Goal: Entertainment & Leisure: Browse casually

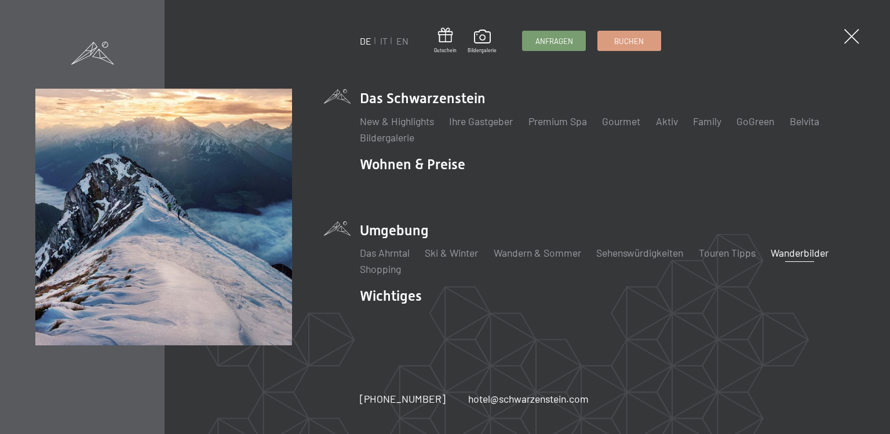
click at [802, 252] on link "Wanderbilder" at bounding box center [800, 252] width 58 height 13
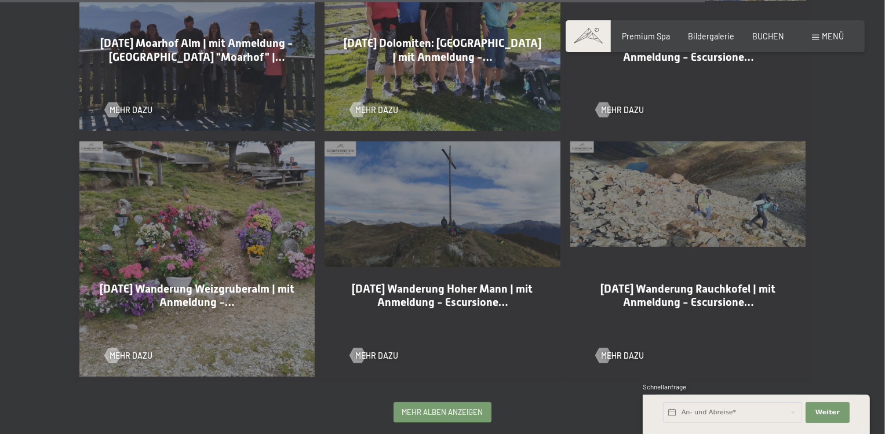
scroll to position [2272, 0]
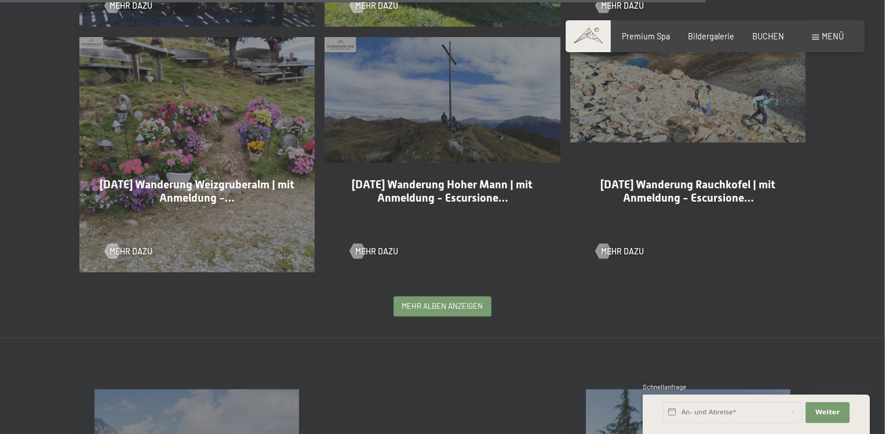
click at [427, 299] on div "mehr Alben anzeigen" at bounding box center [442, 306] width 96 height 19
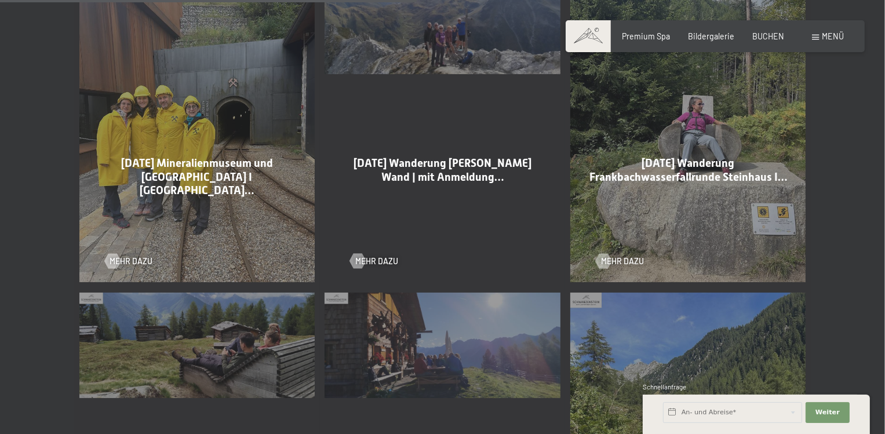
scroll to position [3441, 0]
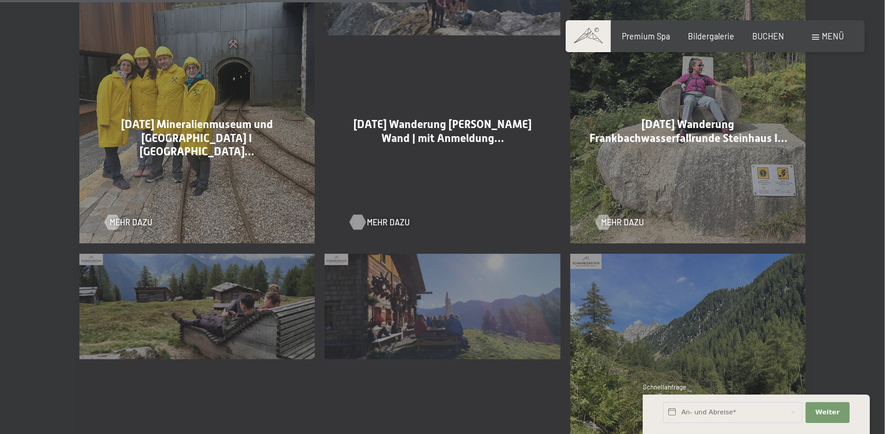
click at [385, 217] on span "Mehr dazu" at bounding box center [388, 223] width 43 height 12
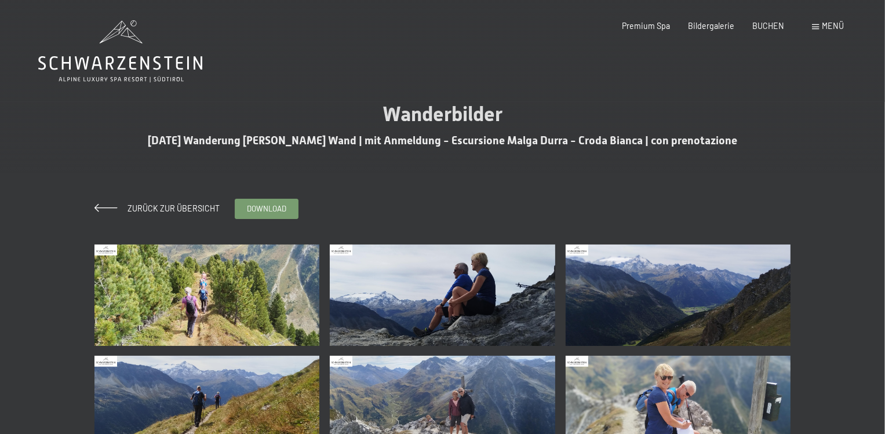
click at [257, 272] on img at bounding box center [206, 295] width 225 height 101
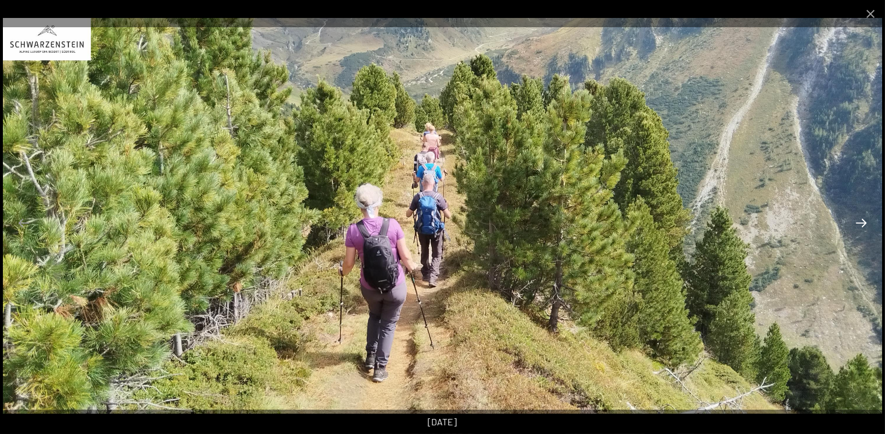
click at [864, 223] on button "Next slide" at bounding box center [861, 223] width 24 height 23
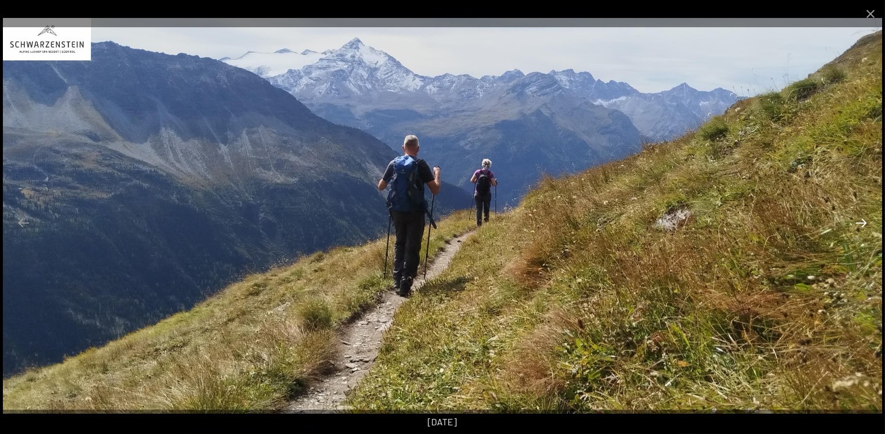
click at [864, 223] on button "Next slide" at bounding box center [861, 223] width 24 height 23
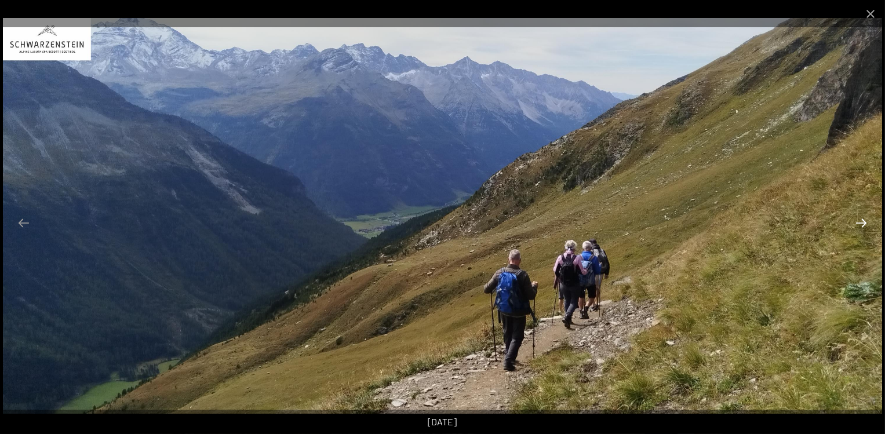
click at [864, 223] on button "Next slide" at bounding box center [861, 223] width 24 height 23
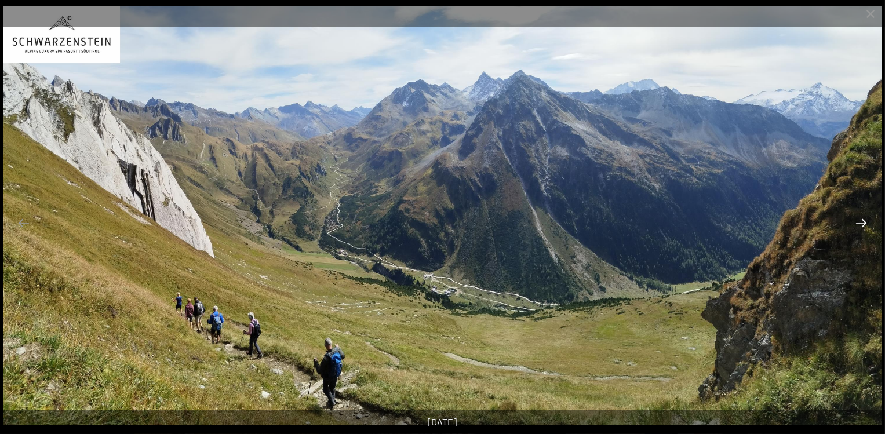
click at [864, 223] on button "Next slide" at bounding box center [861, 223] width 24 height 23
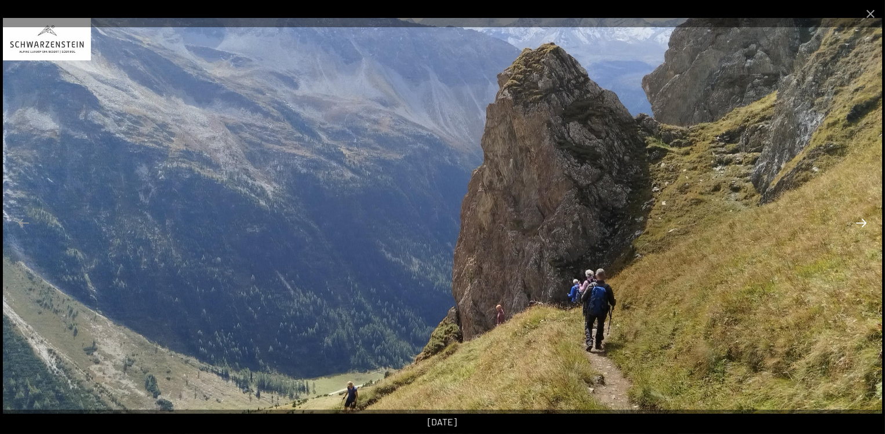
click at [864, 223] on button "Next slide" at bounding box center [861, 223] width 24 height 23
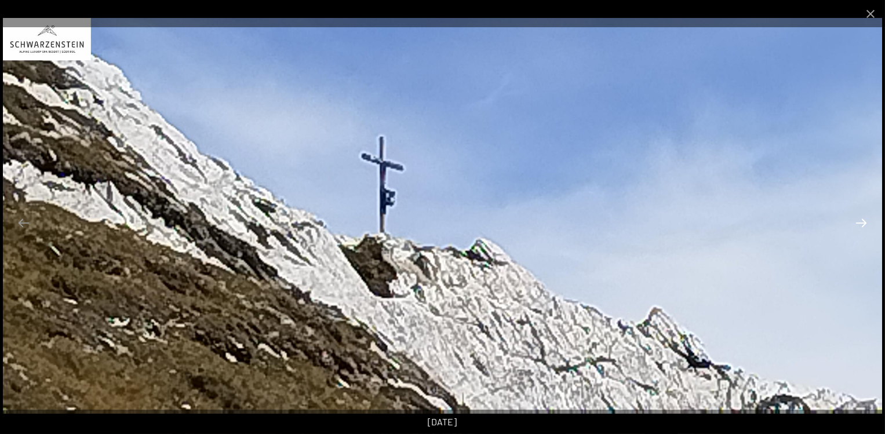
click at [864, 223] on button "Next slide" at bounding box center [861, 223] width 24 height 23
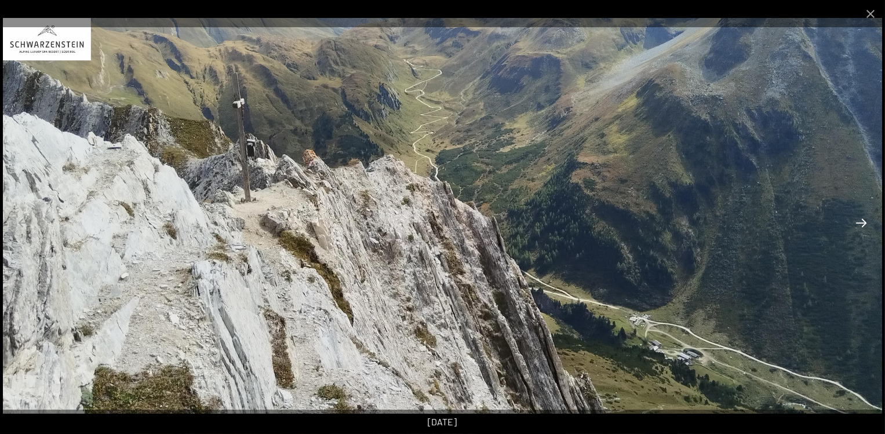
click at [864, 223] on button "Next slide" at bounding box center [861, 223] width 24 height 23
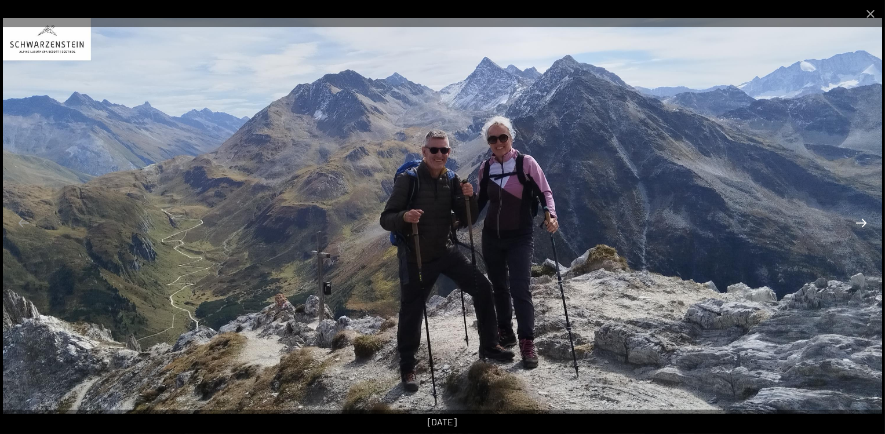
click at [864, 223] on button "Next slide" at bounding box center [861, 223] width 24 height 23
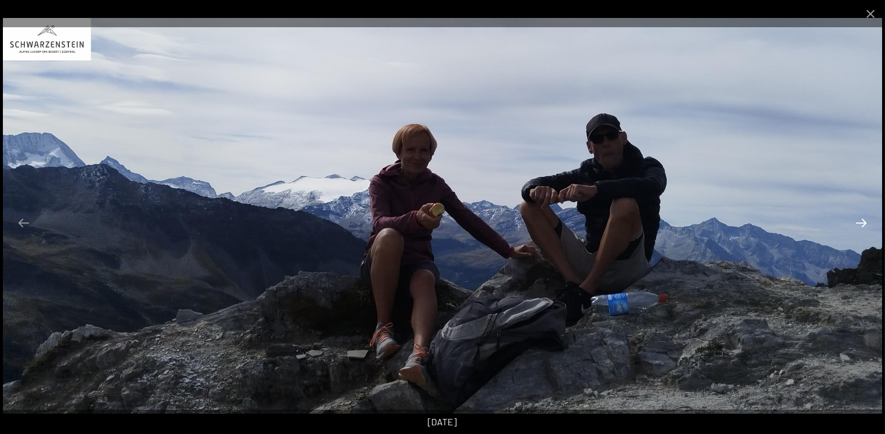
click at [864, 223] on button "Next slide" at bounding box center [861, 223] width 24 height 23
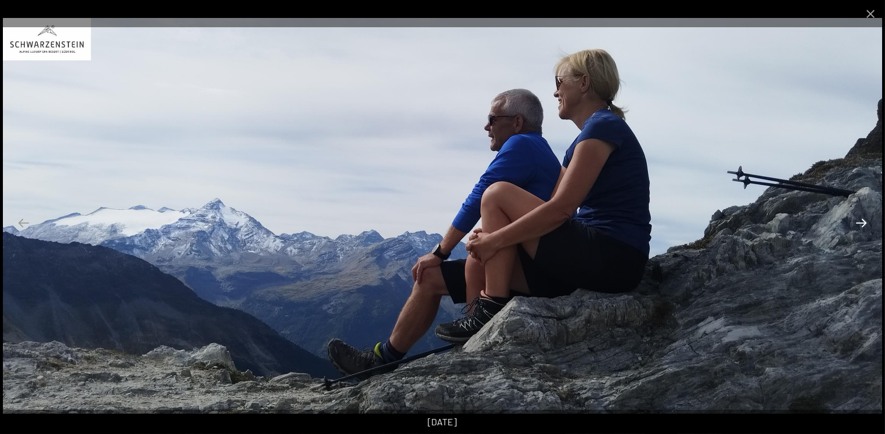
click at [864, 223] on button "Next slide" at bounding box center [861, 223] width 24 height 23
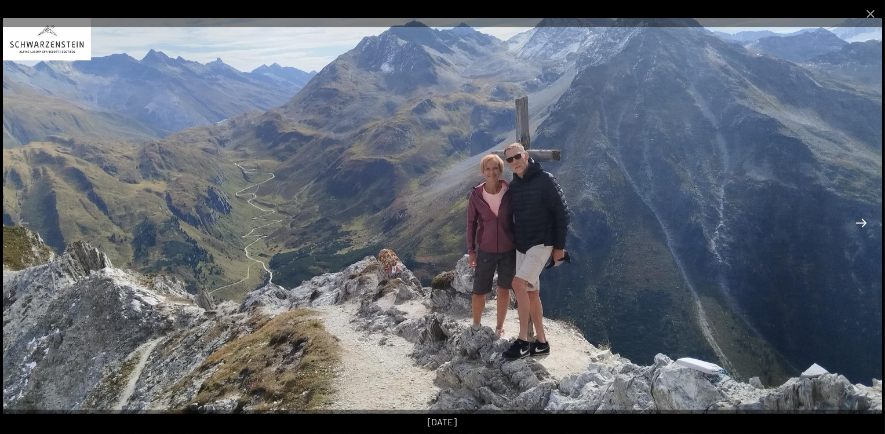
click at [864, 223] on button "Next slide" at bounding box center [861, 223] width 24 height 23
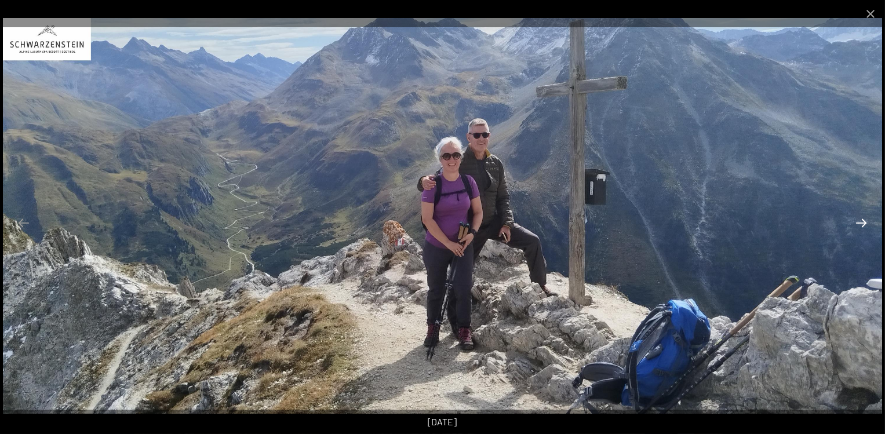
click at [864, 223] on button "Next slide" at bounding box center [861, 223] width 24 height 23
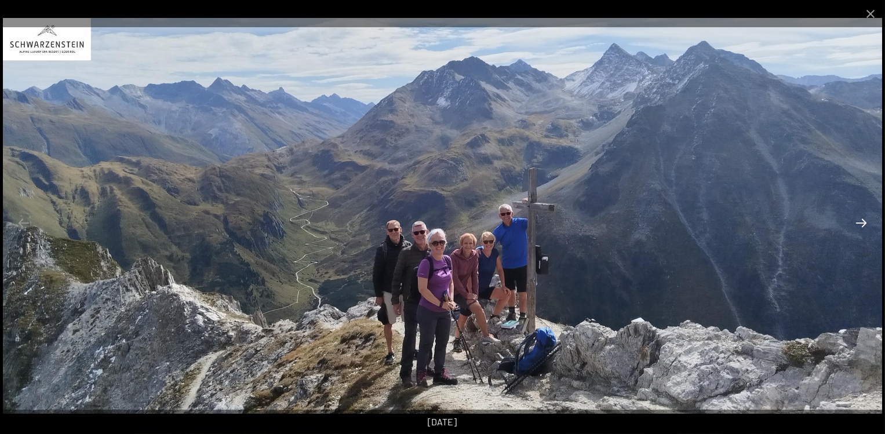
click at [864, 223] on button "Next slide" at bounding box center [861, 223] width 24 height 23
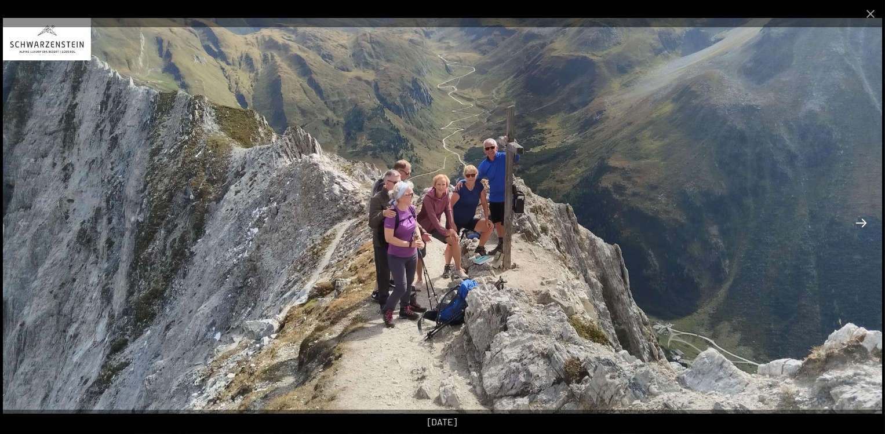
click at [864, 223] on button "Next slide" at bounding box center [861, 223] width 24 height 23
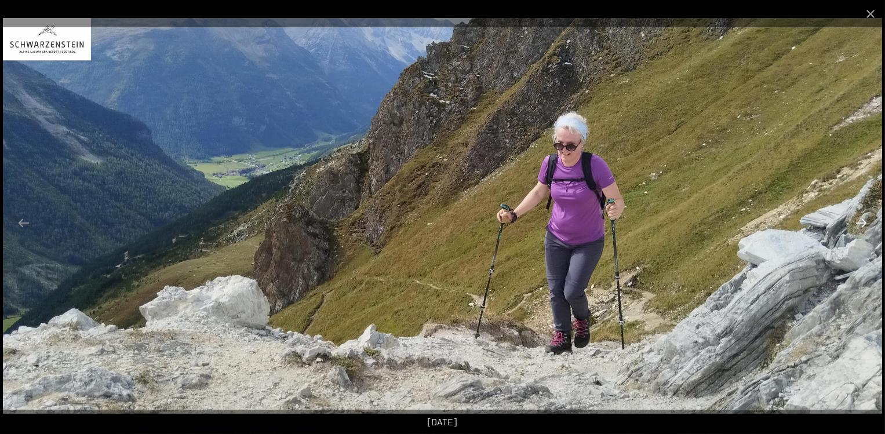
click at [864, 223] on button "Next slide" at bounding box center [861, 223] width 24 height 23
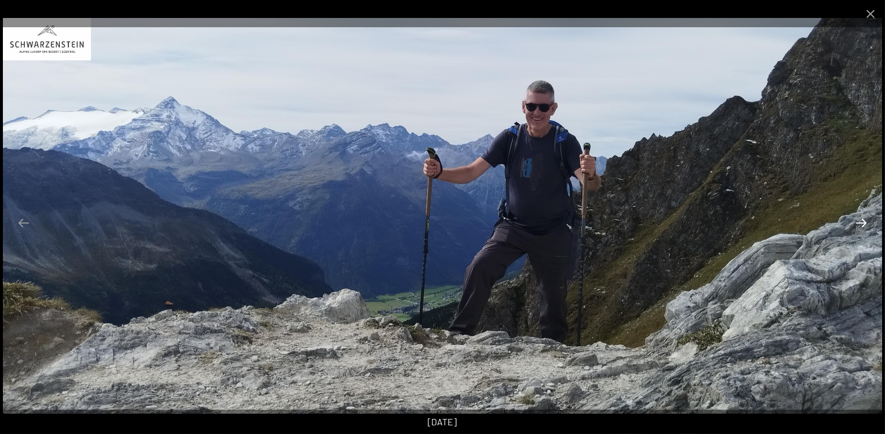
click at [864, 223] on button "Next slide" at bounding box center [861, 223] width 24 height 23
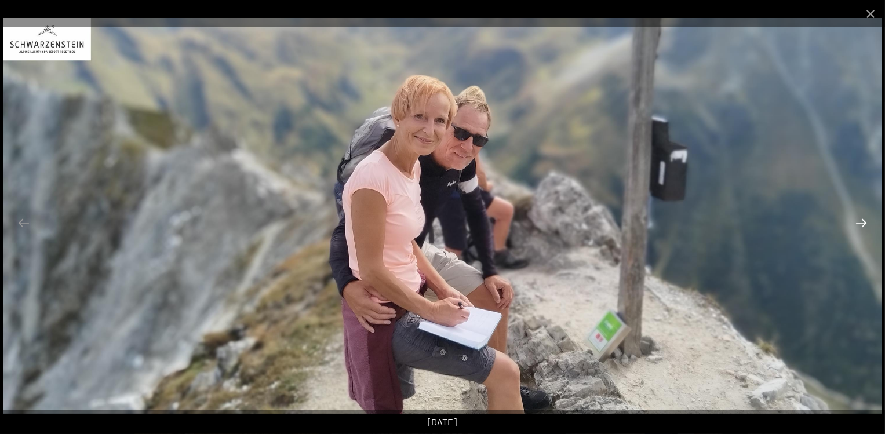
click at [864, 223] on button "Next slide" at bounding box center [861, 223] width 24 height 23
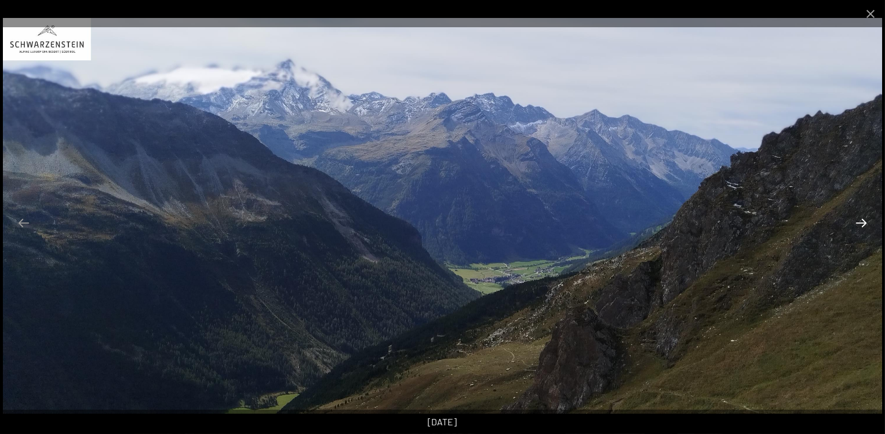
click at [864, 223] on button "Next slide" at bounding box center [861, 223] width 24 height 23
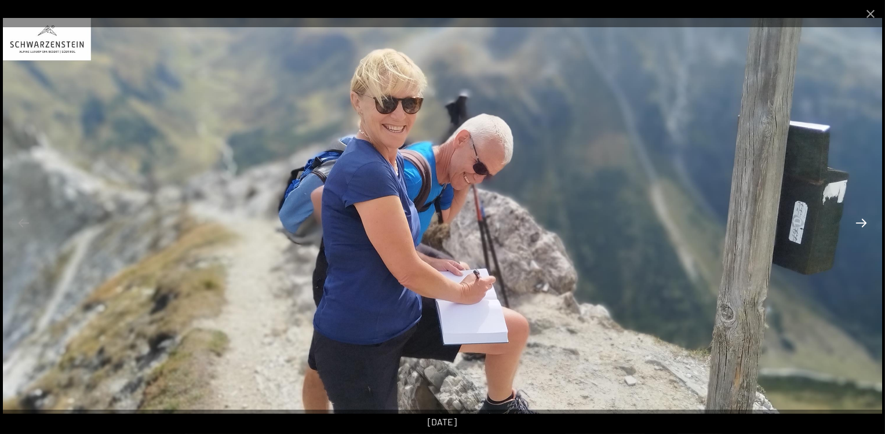
click at [864, 223] on button "Next slide" at bounding box center [861, 223] width 24 height 23
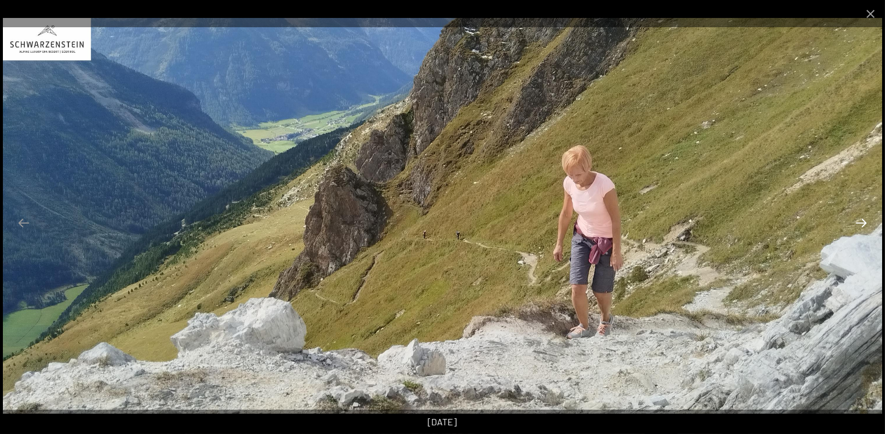
click at [864, 223] on button "Next slide" at bounding box center [861, 223] width 24 height 23
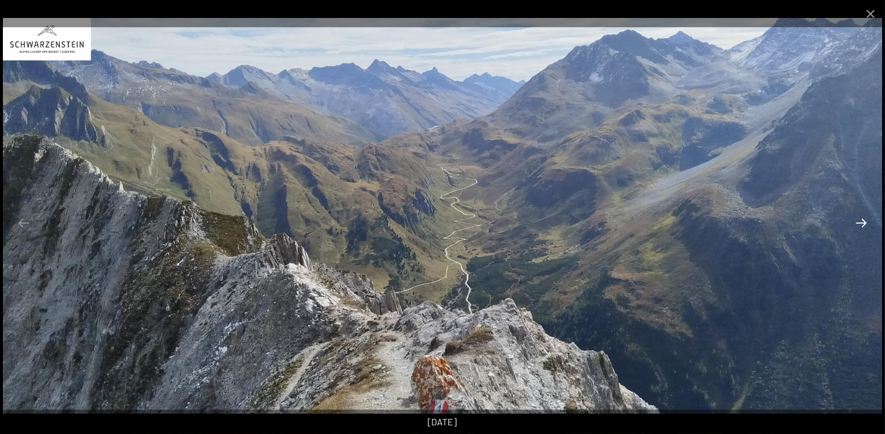
click at [864, 223] on button "Next slide" at bounding box center [861, 223] width 24 height 23
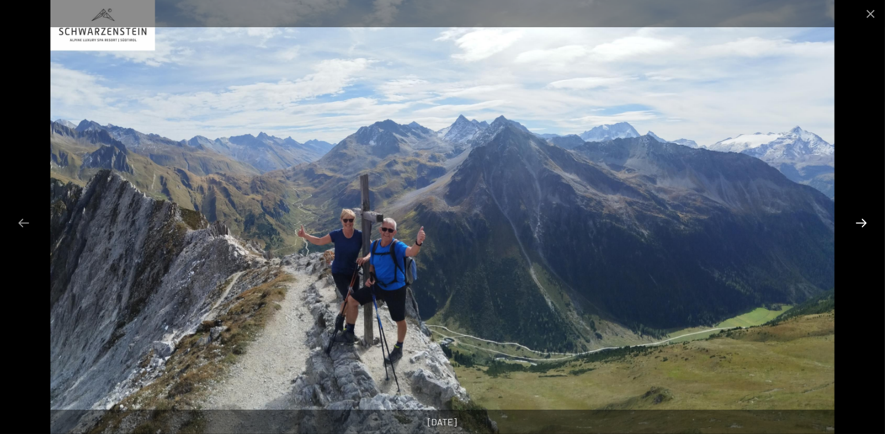
click at [864, 223] on button "Next slide" at bounding box center [861, 223] width 24 height 23
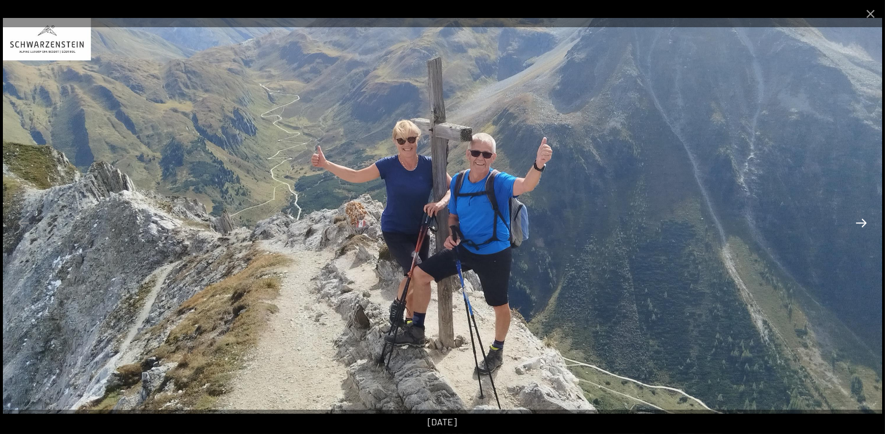
click at [864, 223] on button "Next slide" at bounding box center [861, 223] width 24 height 23
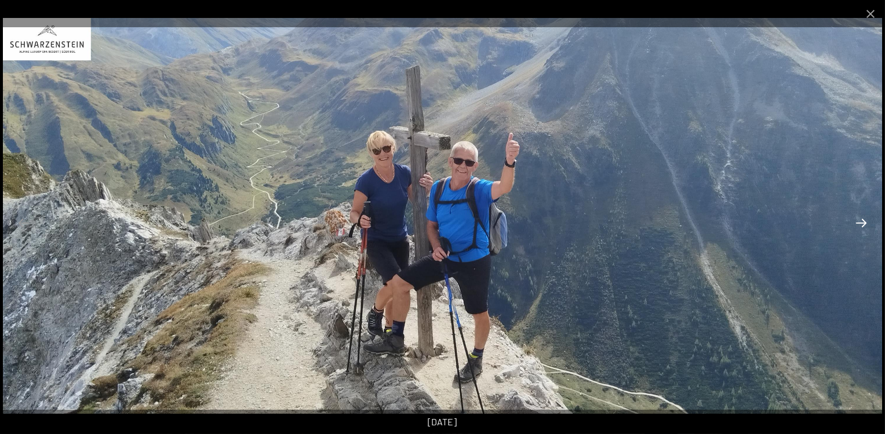
click at [864, 223] on button "Next slide" at bounding box center [861, 223] width 24 height 23
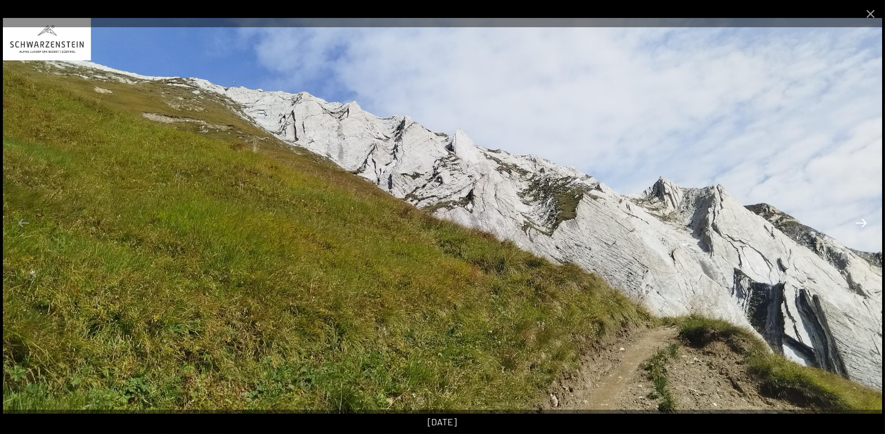
click at [864, 223] on button "Next slide" at bounding box center [861, 223] width 24 height 23
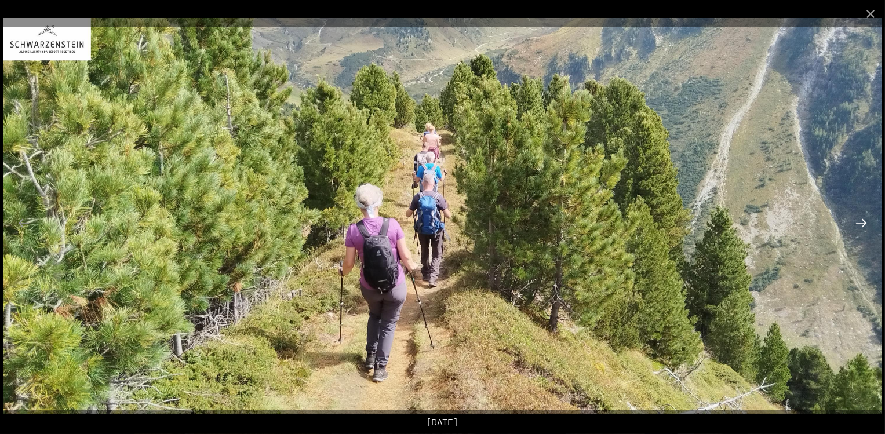
click at [864, 223] on button "Next slide" at bounding box center [861, 223] width 24 height 23
